Goal: Task Accomplishment & Management: Manage account settings

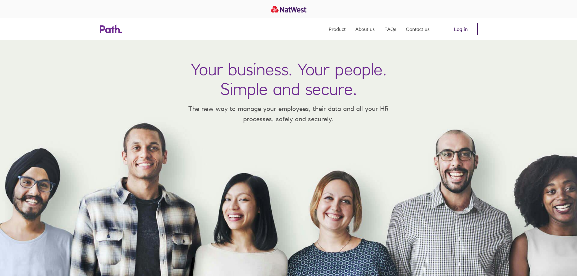
click at [455, 26] on link "Log in" at bounding box center [461, 29] width 34 height 12
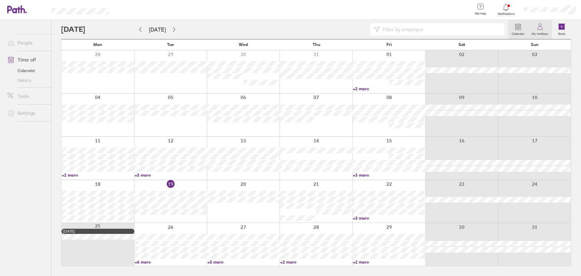
click at [538, 30] on icon at bounding box center [540, 26] width 7 height 7
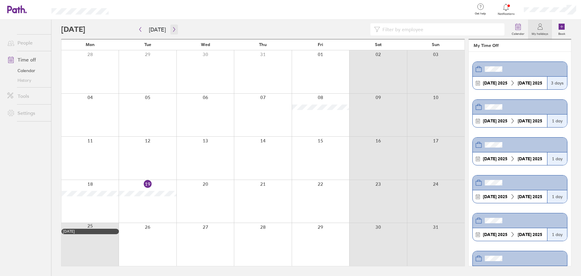
click at [173, 30] on icon "button" at bounding box center [174, 29] width 5 height 5
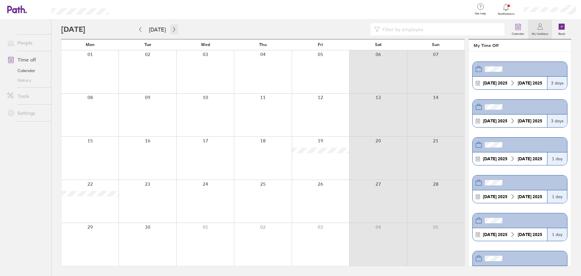
click at [173, 30] on icon "button" at bounding box center [174, 29] width 5 height 5
click at [173, 30] on icon "button" at bounding box center [174, 29] width 2 height 5
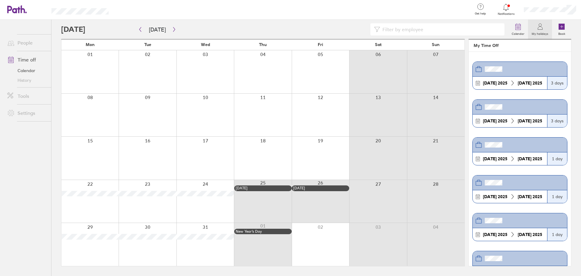
click at [539, 13] on div at bounding box center [550, 9] width 62 height 19
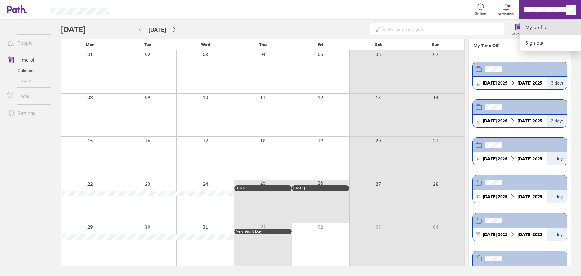
click at [539, 29] on link "My profile" at bounding box center [551, 27] width 61 height 15
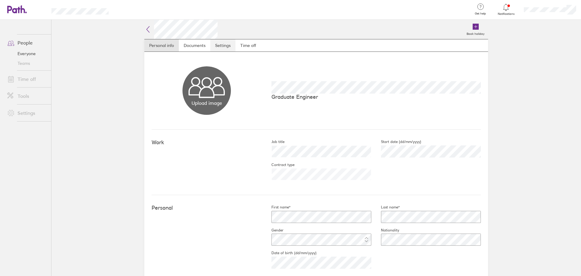
click at [228, 47] on link "Settings" at bounding box center [222, 45] width 25 height 12
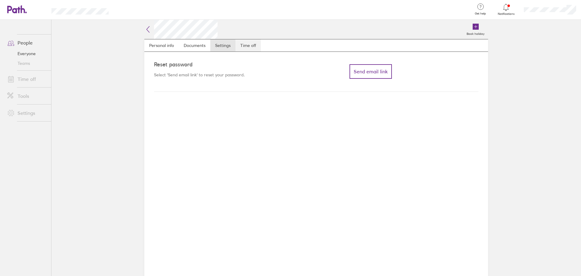
click at [247, 46] on link "Time off" at bounding box center [248, 45] width 25 height 12
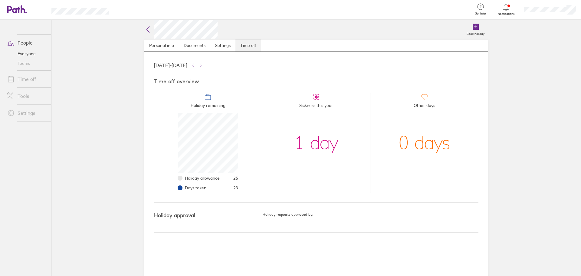
scroll to position [61, 61]
click at [25, 11] on icon at bounding box center [23, 9] width 5 height 8
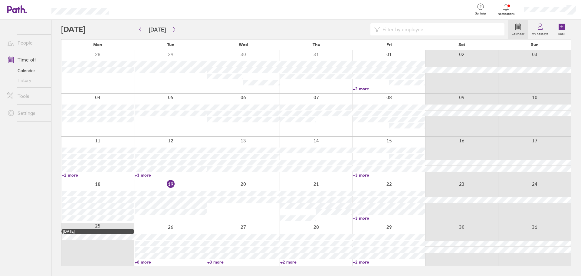
click at [547, 32] on label "My holidays" at bounding box center [540, 32] width 24 height 5
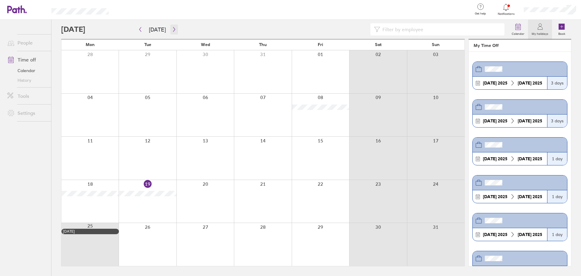
click at [173, 28] on icon "button" at bounding box center [174, 29] width 5 height 5
